Goal: Task Accomplishment & Management: Manage account settings

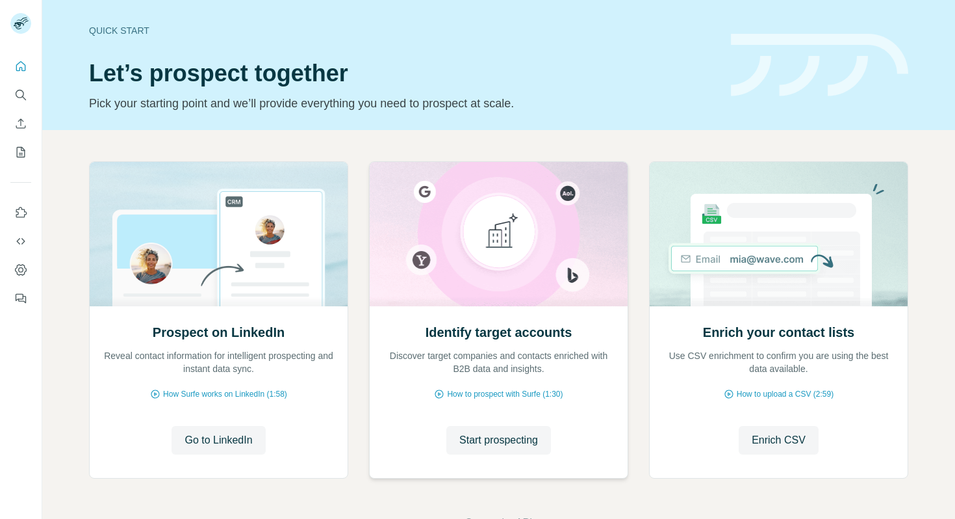
scroll to position [43, 0]
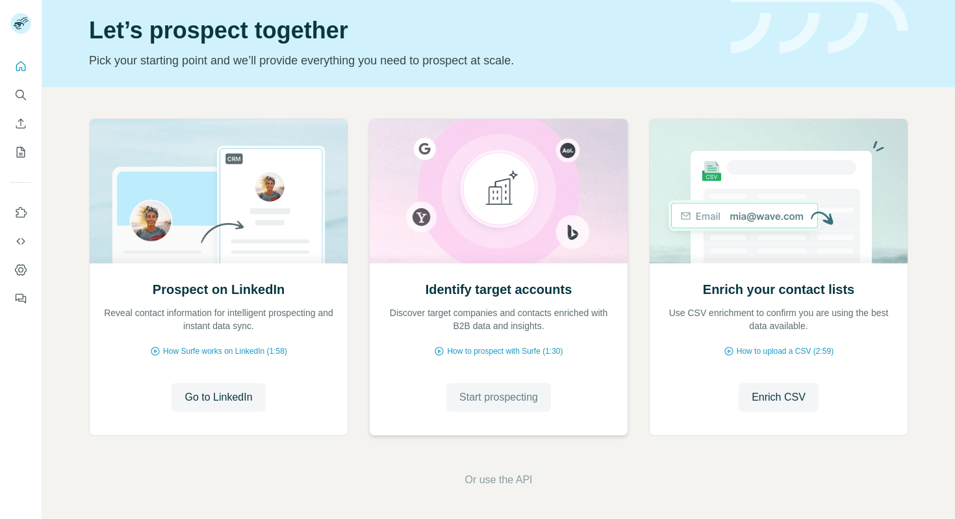
click at [519, 400] on span "Start prospecting" at bounding box center [498, 397] width 79 height 16
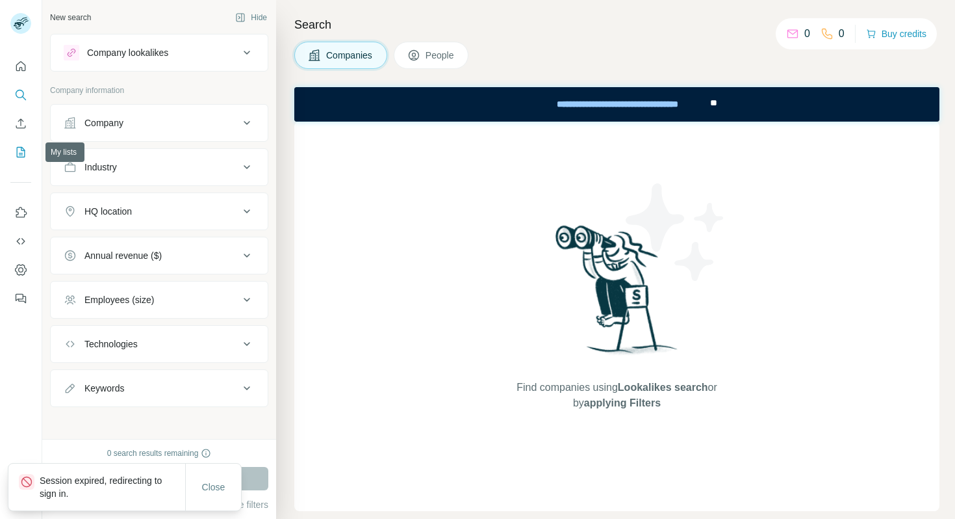
click at [21, 150] on icon "My lists" at bounding box center [22, 151] width 6 height 8
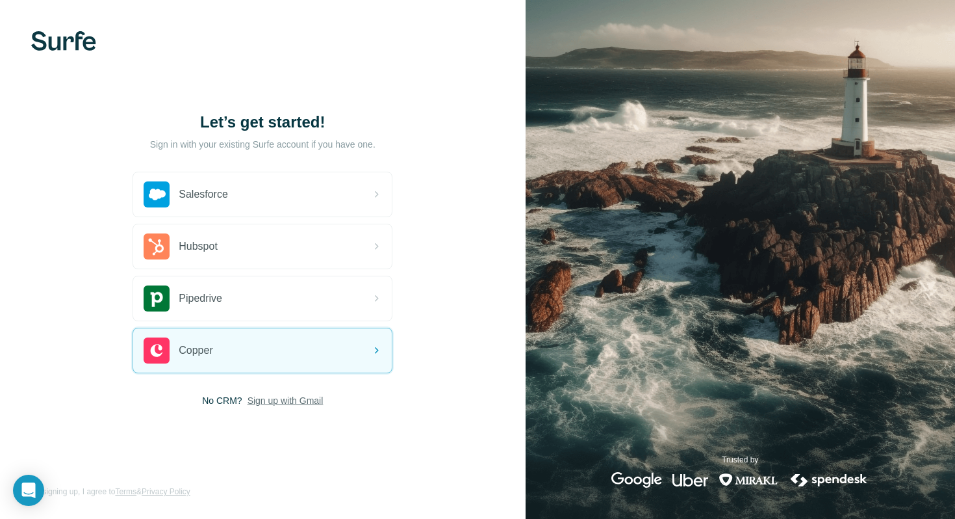
click at [273, 402] on span "Sign up with Gmail" at bounding box center [286, 400] width 76 height 13
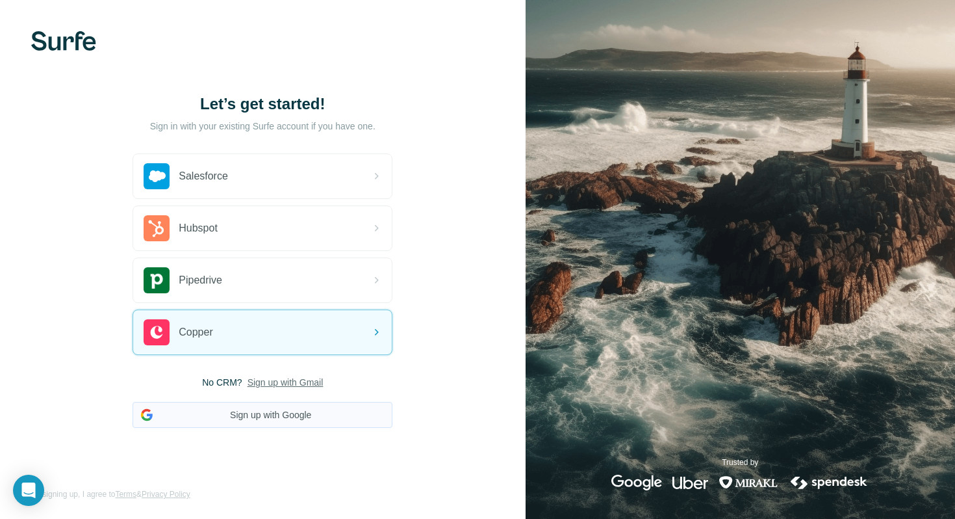
click at [278, 412] on button "Sign up with Google" at bounding box center [263, 415] width 260 height 26
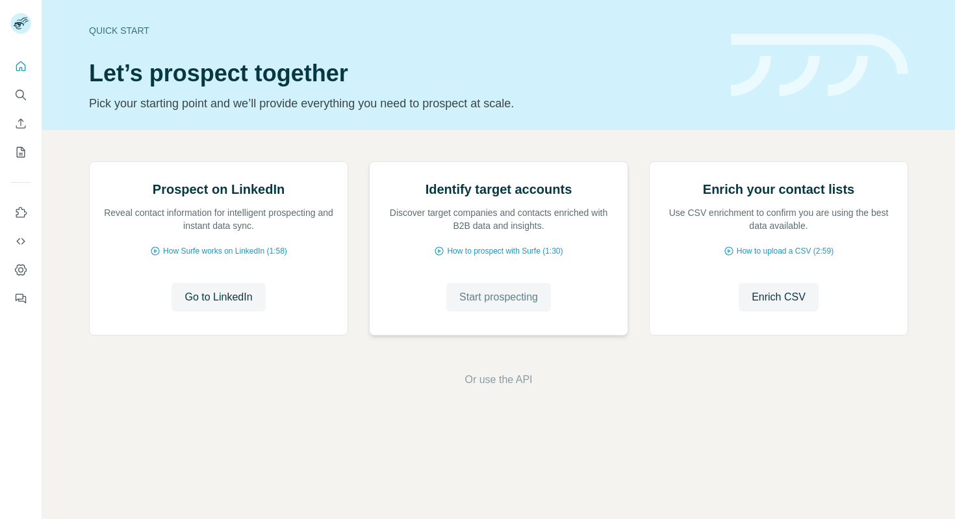
click at [481, 311] on button "Start prospecting" at bounding box center [498, 297] width 105 height 29
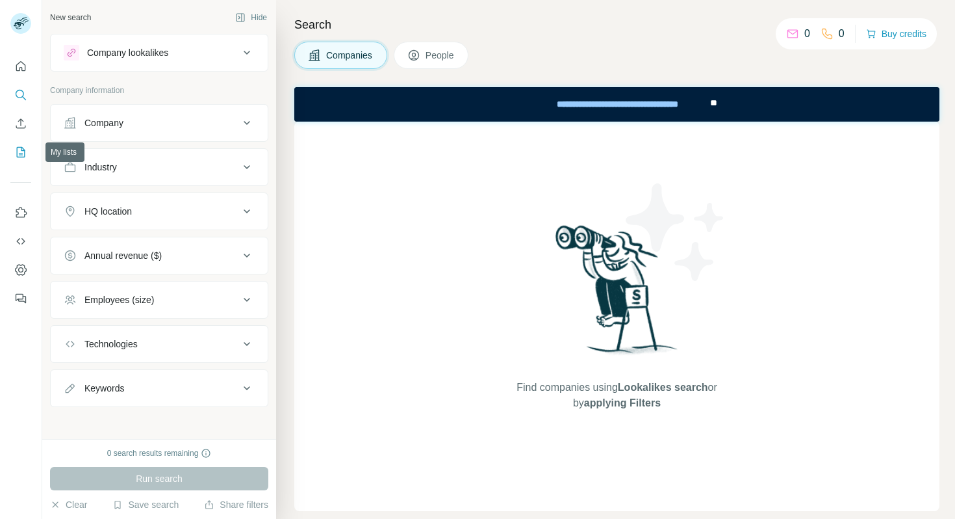
click at [21, 147] on icon "My lists" at bounding box center [21, 152] width 8 height 10
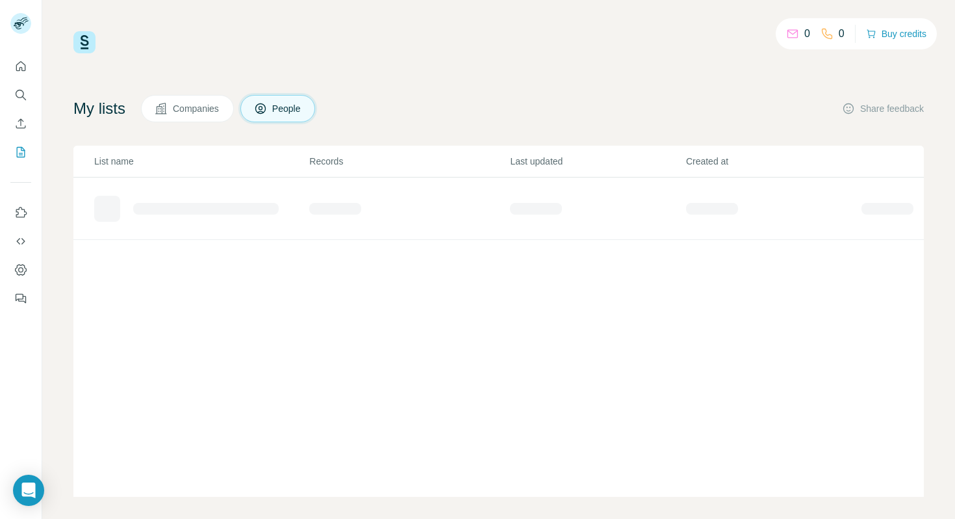
click at [227, 488] on button "Close" at bounding box center [214, 499] width 42 height 23
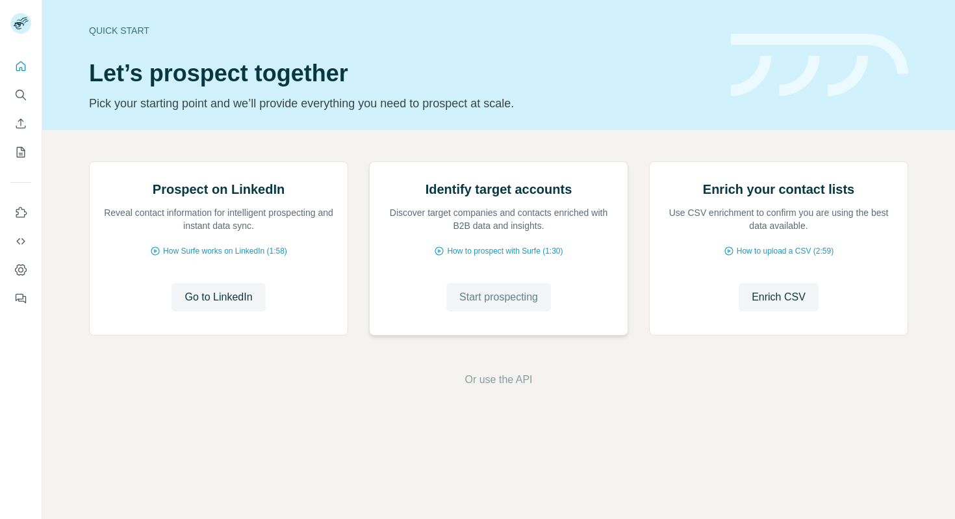
click at [516, 305] on span "Start prospecting" at bounding box center [498, 297] width 79 height 16
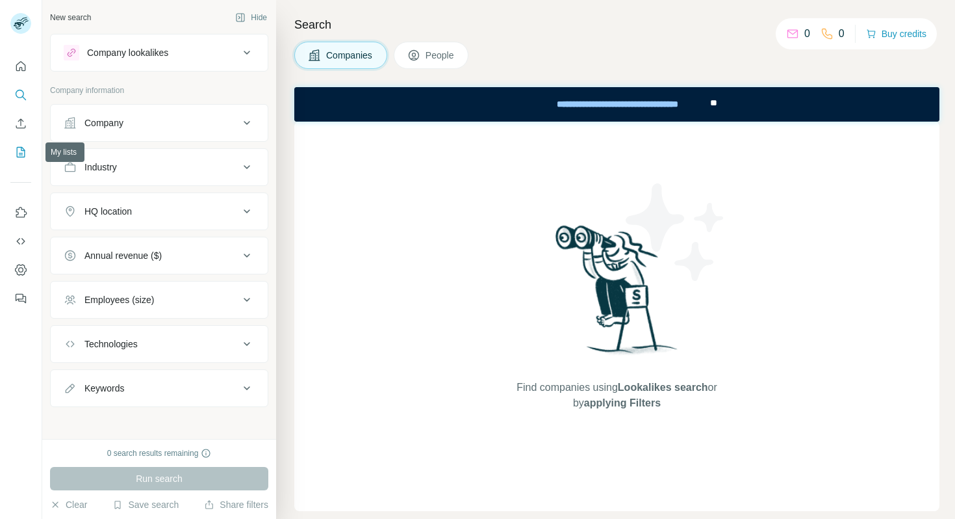
click at [14, 155] on button "My lists" at bounding box center [20, 151] width 21 height 23
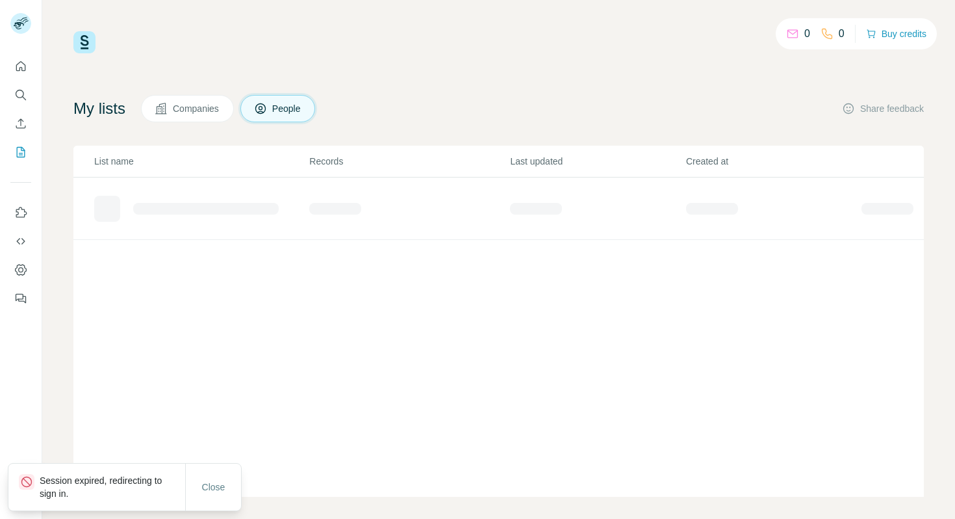
click at [206, 118] on button "Companies" at bounding box center [187, 108] width 93 height 27
